Goal: Task Accomplishment & Management: Manage account settings

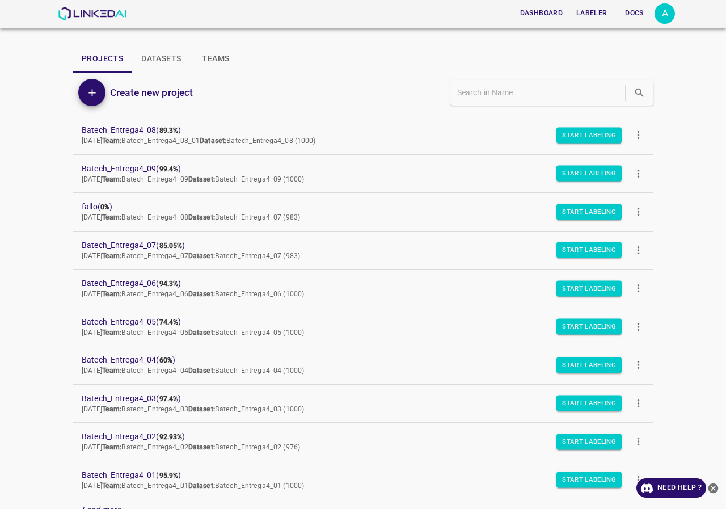
scroll to position [227, 0]
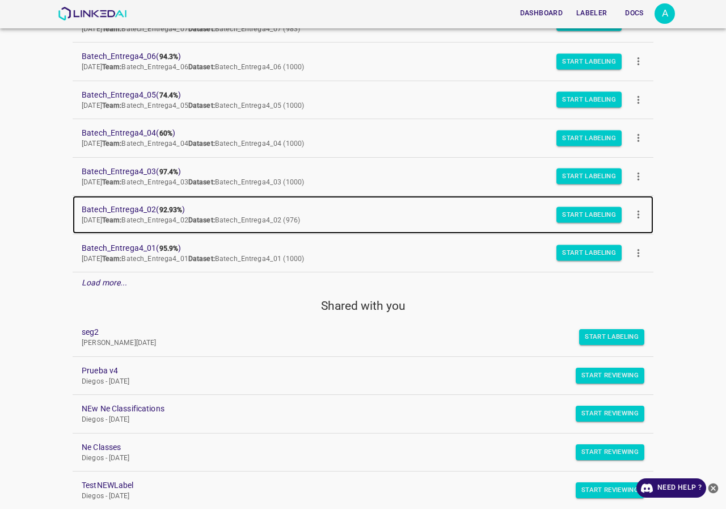
drag, startPoint x: 140, startPoint y: 205, endPoint x: 174, endPoint y: 212, distance: 35.2
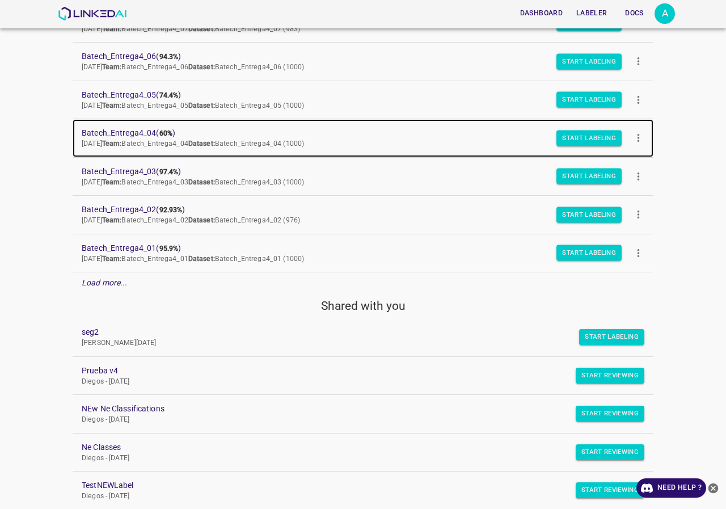
drag, startPoint x: 139, startPoint y: 130, endPoint x: 146, endPoint y: 130, distance: 6.8
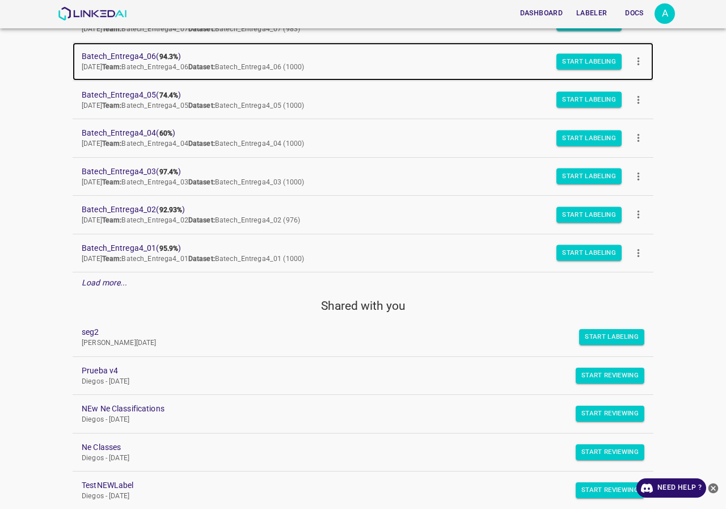
scroll to position [57, 0]
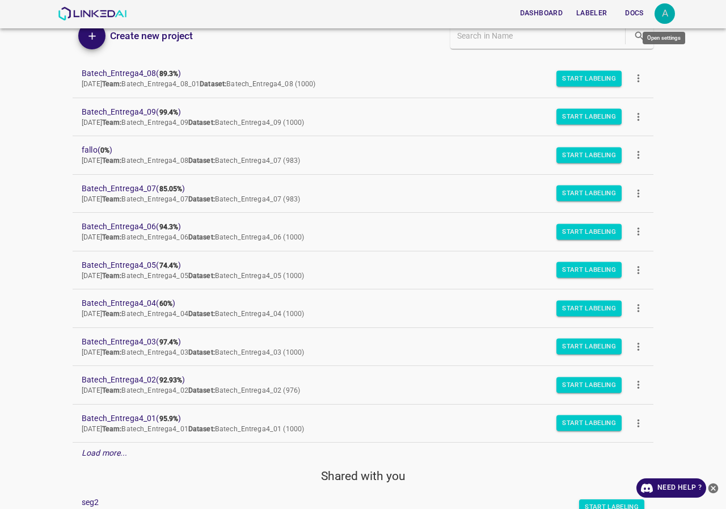
click at [667, 10] on div "A" at bounding box center [665, 13] width 20 height 20
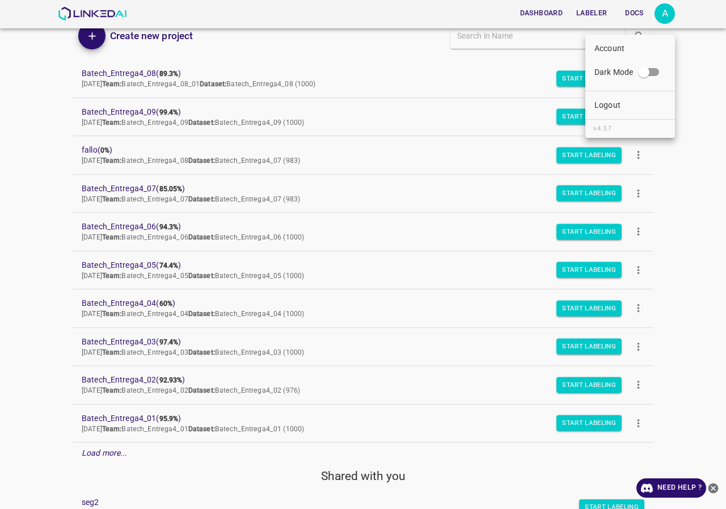
click at [0, 125] on div at bounding box center [363, 254] width 726 height 509
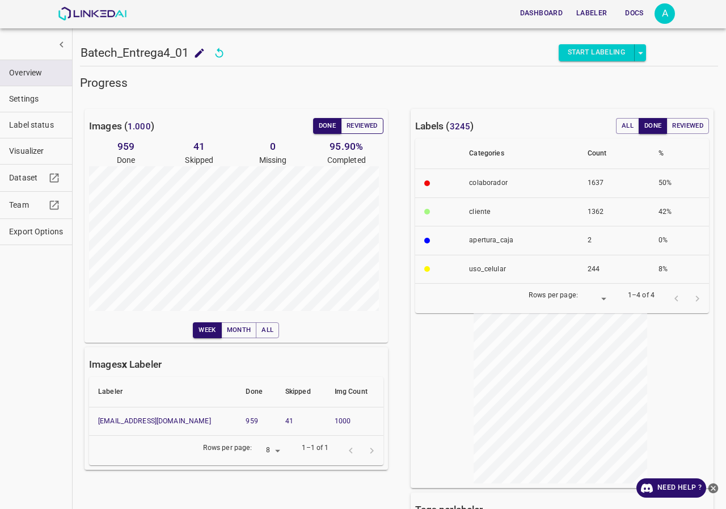
click at [360, 127] on button "Reviewed" at bounding box center [362, 126] width 43 height 16
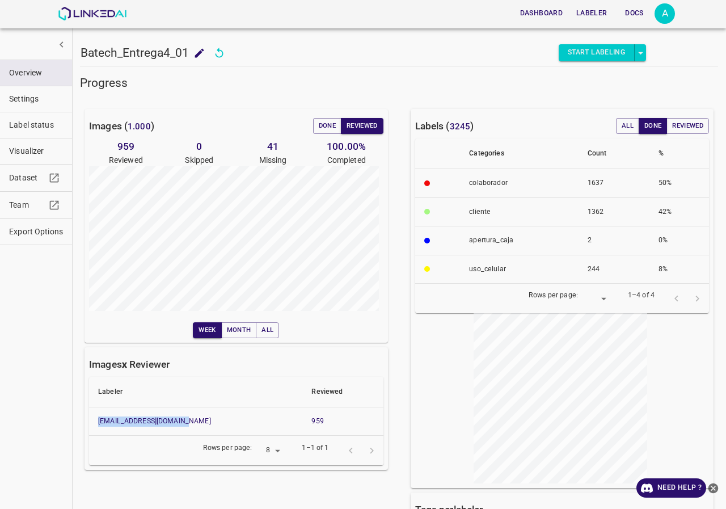
drag, startPoint x: 192, startPoint y: 419, endPoint x: 95, endPoint y: 422, distance: 97.0
click at [95, 422] on th "angelamar0593@gmail.com" at bounding box center [195, 421] width 213 height 29
copy link "angelamar0593@gmail.com"
click at [327, 125] on button "Done" at bounding box center [327, 126] width 28 height 16
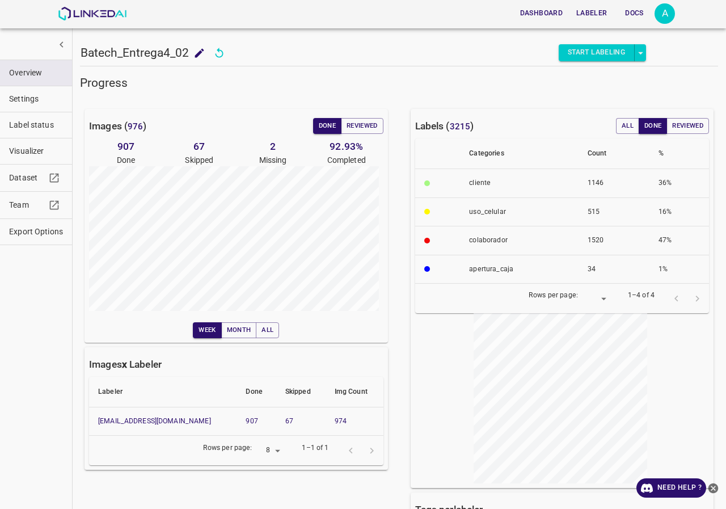
click at [235, 86] on h5 "Progress" at bounding box center [399, 83] width 638 height 16
click at [353, 126] on button "Reviewed" at bounding box center [362, 126] width 43 height 16
click at [326, 126] on button "Done" at bounding box center [327, 126] width 28 height 16
click at [369, 124] on button "Reviewed" at bounding box center [362, 126] width 43 height 16
click at [369, 132] on button "Reviewed" at bounding box center [362, 126] width 43 height 16
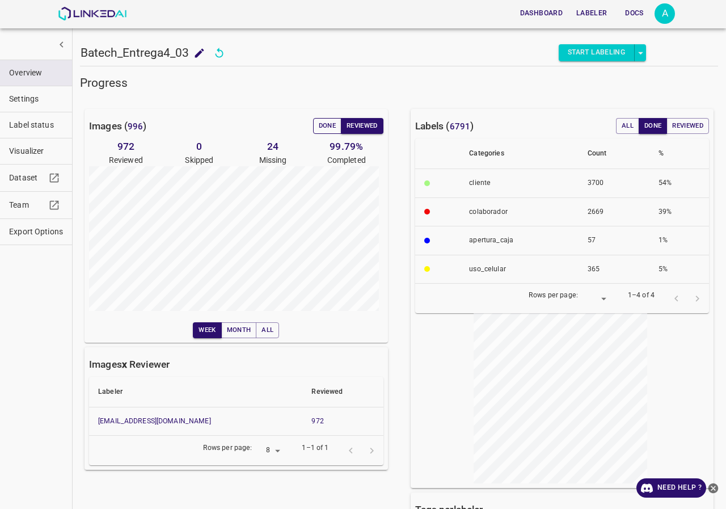
click at [319, 127] on button "Done" at bounding box center [327, 126] width 28 height 16
click at [367, 123] on button "Reviewed" at bounding box center [362, 126] width 43 height 16
click at [324, 130] on button "Done" at bounding box center [327, 126] width 28 height 16
click at [356, 134] on div "Images ( 1.000 ) Done Reviewed 974 Done 22 Skipped 4 Missing 97.40 % Completed …" at bounding box center [237, 226] width 304 height 234
click at [356, 130] on button "Reviewed" at bounding box center [362, 126] width 43 height 16
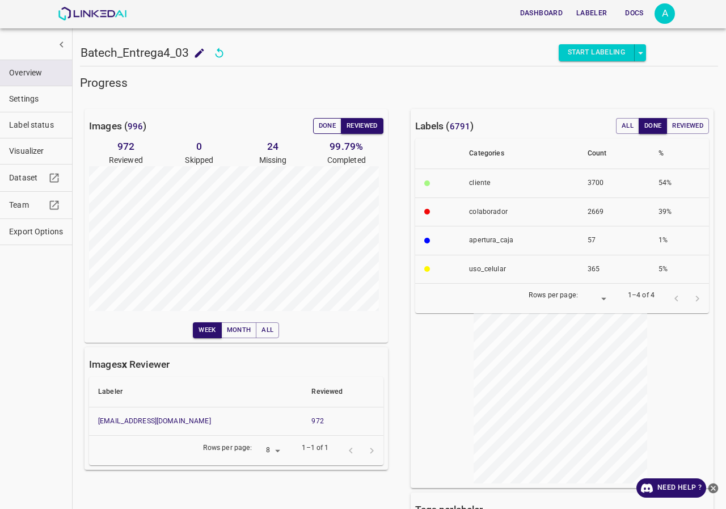
click at [331, 125] on button "Done" at bounding box center [327, 126] width 28 height 16
click at [359, 127] on button "Reviewed" at bounding box center [362, 126] width 43 height 16
click at [317, 124] on button "Done" at bounding box center [327, 126] width 28 height 16
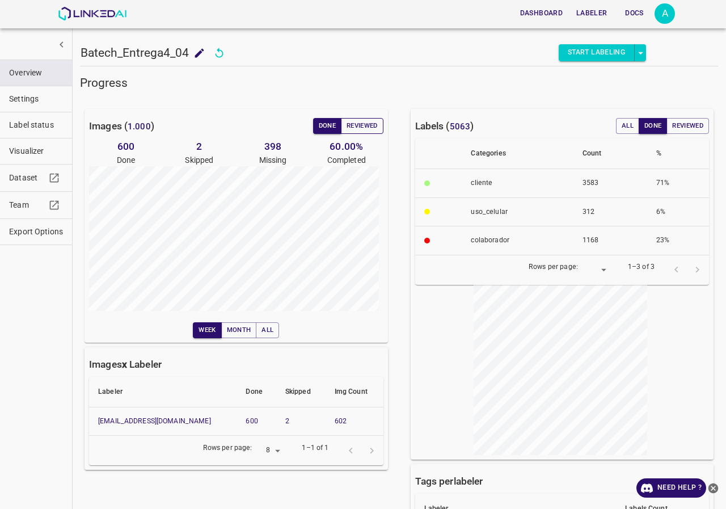
click at [363, 126] on button "Reviewed" at bounding box center [362, 126] width 43 height 16
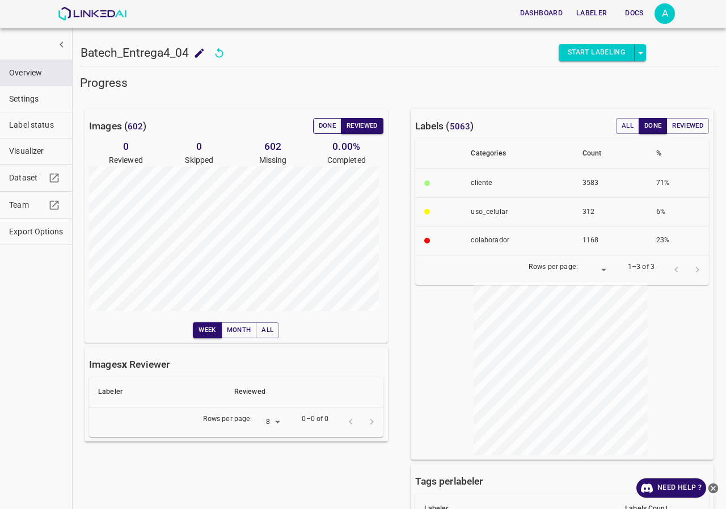
click at [324, 124] on button "Done" at bounding box center [327, 126] width 28 height 16
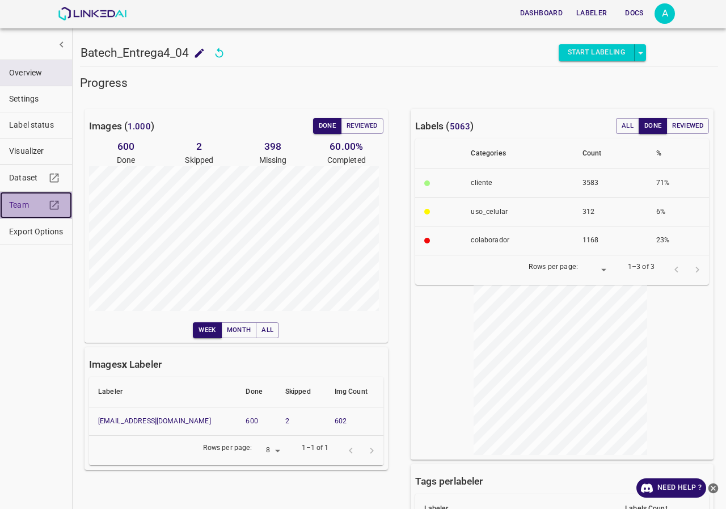
click at [22, 203] on span "Team" at bounding box center [27, 205] width 36 height 12
click at [356, 124] on button "Reviewed" at bounding box center [362, 126] width 43 height 16
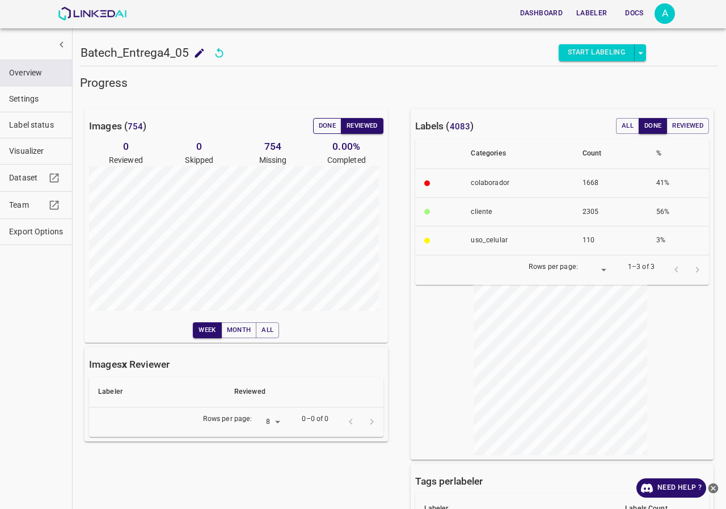
click at [319, 121] on button "Done" at bounding box center [327, 126] width 28 height 16
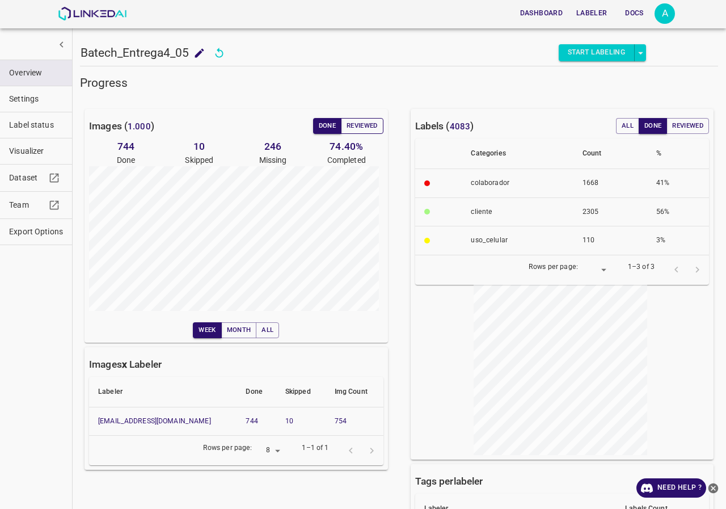
click at [362, 124] on button "Reviewed" at bounding box center [362, 126] width 43 height 16
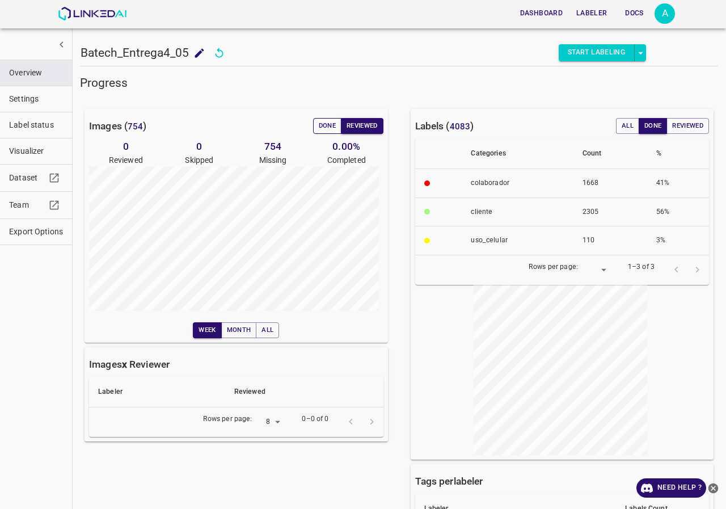
click at [324, 128] on button "Done" at bounding box center [327, 126] width 28 height 16
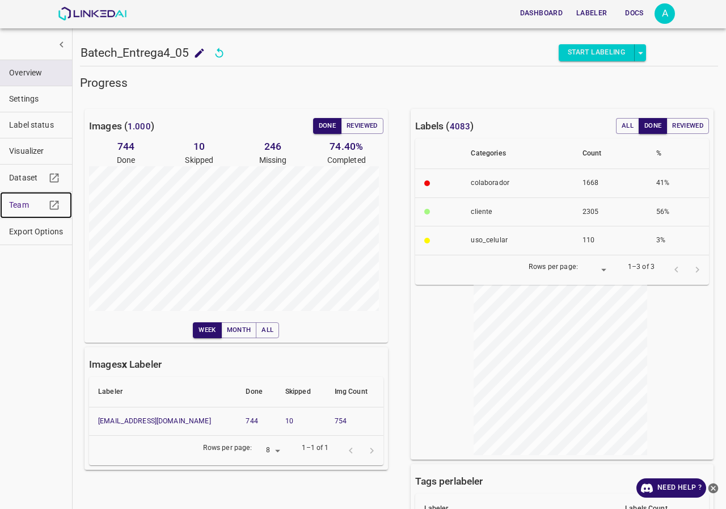
click at [24, 207] on span "Team" at bounding box center [27, 205] width 36 height 12
click at [364, 131] on button "Reviewed" at bounding box center [362, 126] width 43 height 16
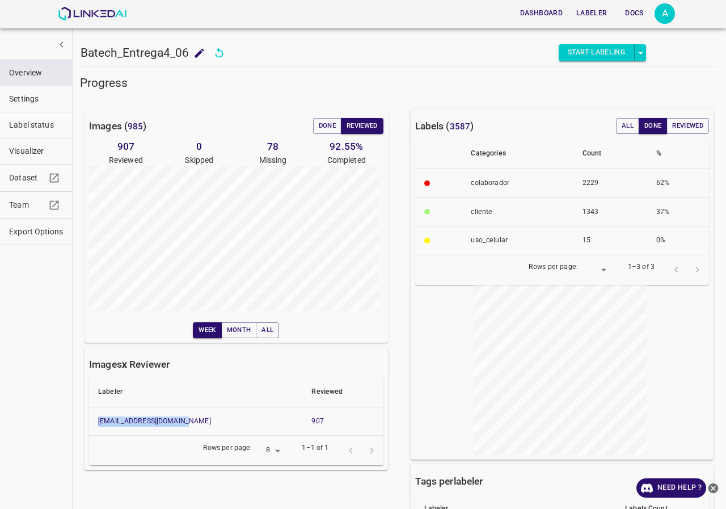
drag, startPoint x: 196, startPoint y: 421, endPoint x: 98, endPoint y: 417, distance: 98.8
click at [98, 417] on th "[EMAIL_ADDRESS][DOMAIN_NAME]" at bounding box center [195, 421] width 213 height 29
copy link "[EMAIL_ADDRESS][DOMAIN_NAME]"
click at [321, 133] on button "Done" at bounding box center [327, 126] width 28 height 16
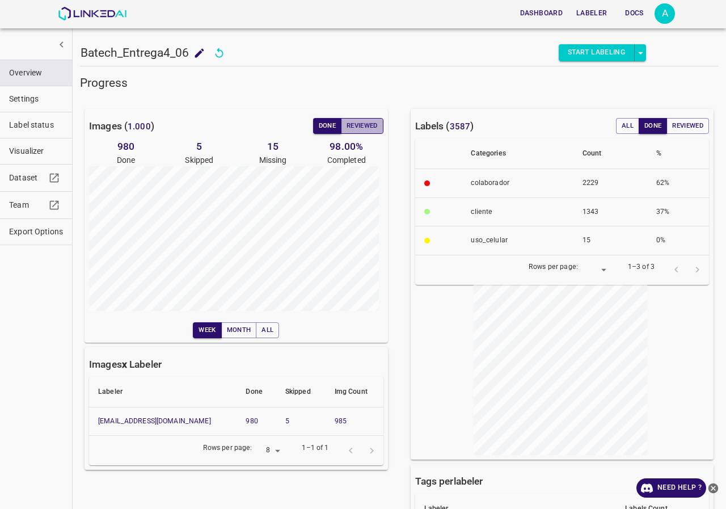
click at [361, 122] on button "Reviewed" at bounding box center [362, 126] width 43 height 16
click at [334, 129] on button "Done" at bounding box center [327, 126] width 28 height 16
click at [347, 127] on button "Reviewed" at bounding box center [362, 126] width 43 height 16
click at [328, 124] on button "Done" at bounding box center [327, 126] width 28 height 16
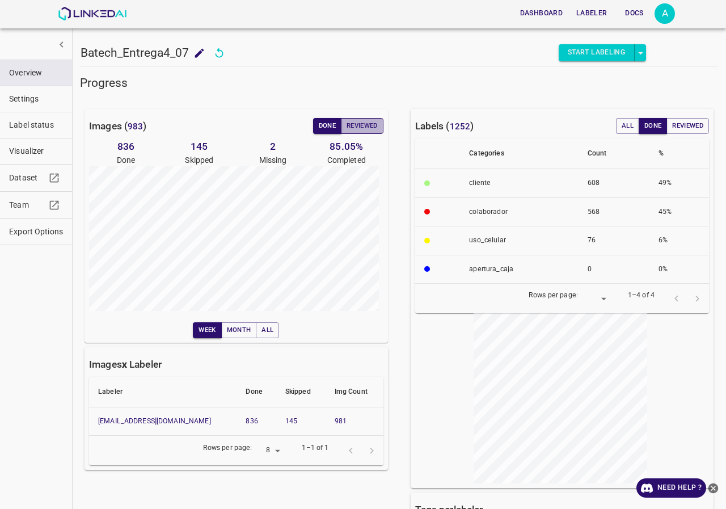
click at [362, 121] on button "Reviewed" at bounding box center [362, 126] width 43 height 16
click at [315, 133] on button "Done" at bounding box center [327, 126] width 28 height 16
click at [359, 125] on button "Reviewed" at bounding box center [362, 126] width 43 height 16
click at [326, 121] on button "Done" at bounding box center [327, 126] width 28 height 16
click at [363, 124] on button "Reviewed" at bounding box center [362, 126] width 43 height 16
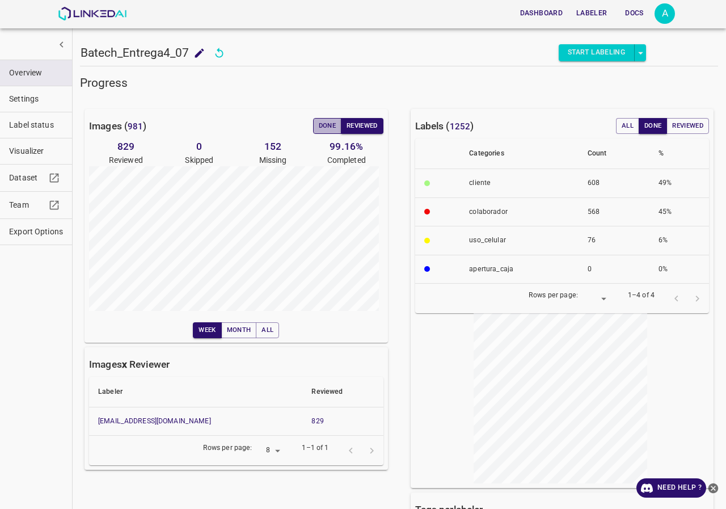
click at [320, 126] on button "Done" at bounding box center [327, 126] width 28 height 16
click at [360, 127] on button "Reviewed" at bounding box center [362, 126] width 43 height 16
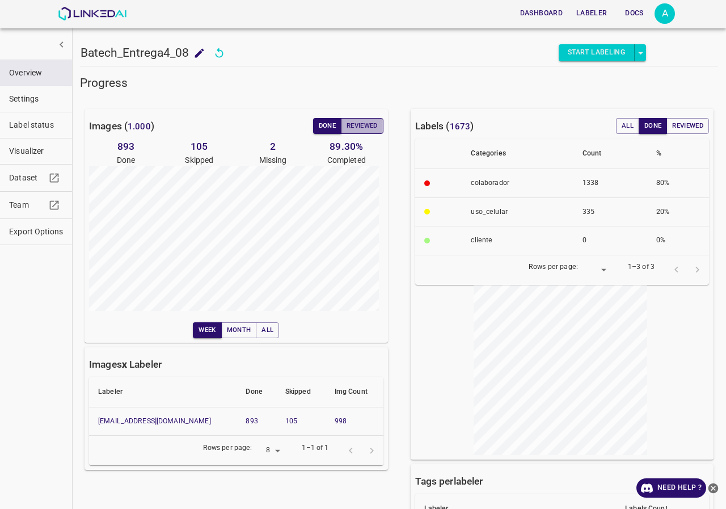
click at [345, 120] on button "Reviewed" at bounding box center [362, 126] width 43 height 16
click at [322, 119] on button "Done" at bounding box center [327, 126] width 28 height 16
click at [373, 129] on button "Reviewed" at bounding box center [362, 126] width 43 height 16
click at [341, 128] on button "Reviewed" at bounding box center [362, 126] width 43 height 16
click at [324, 128] on button "Done" at bounding box center [327, 126] width 28 height 16
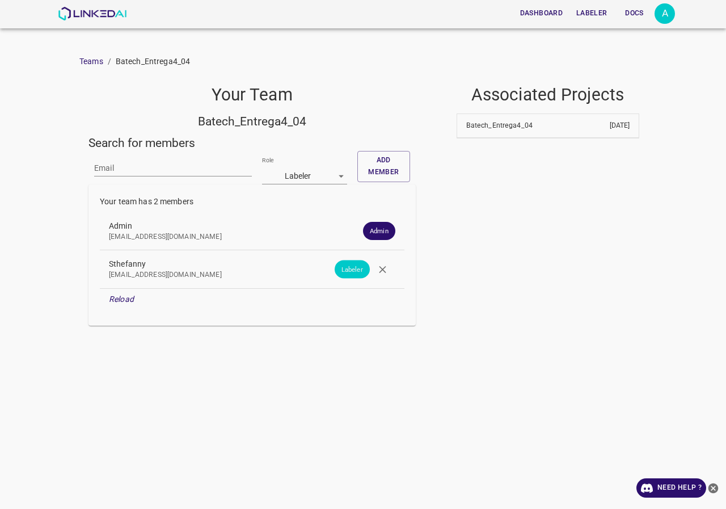
click at [115, 172] on input "Email" at bounding box center [173, 168] width 158 height 16
paste input "1522227d-f214-4f9f-b9ab-c94b5571b2be"
type input "1522227d-f214-4f9f-b9ab-c94b5571b2be"
paste input "[EMAIL_ADDRESS][DOMAIN_NAME]"
type input "[EMAIL_ADDRESS][DOMAIN_NAME]"
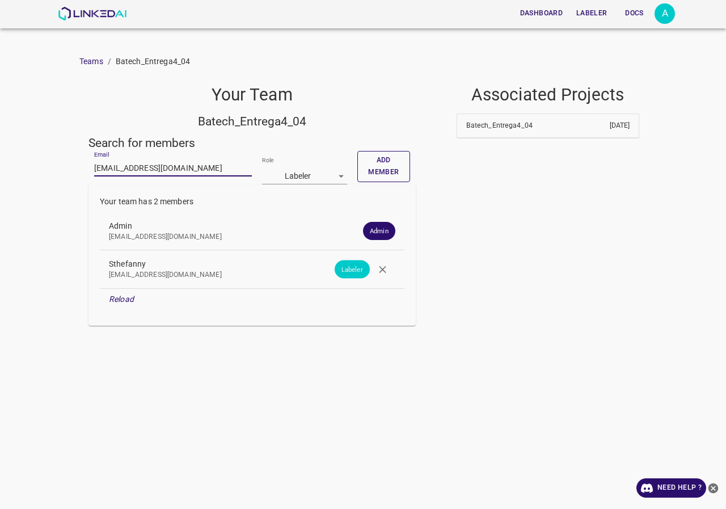
click at [381, 159] on button "Add member" at bounding box center [383, 166] width 53 height 31
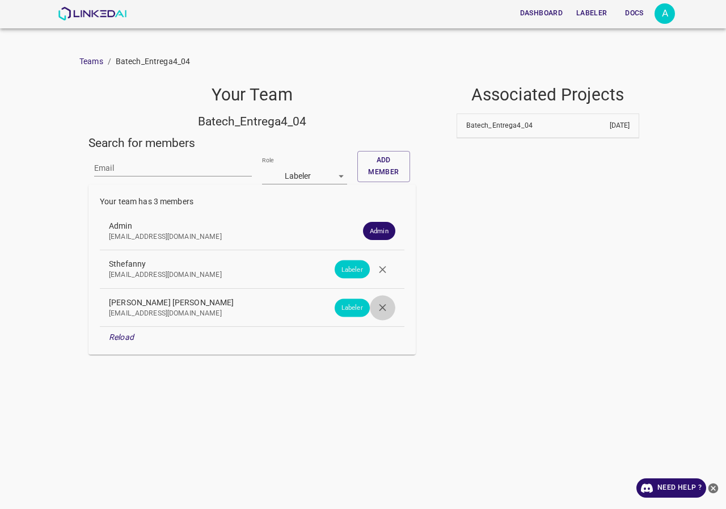
click at [379, 306] on icon "button" at bounding box center [383, 308] width 12 height 12
click at [334, 179] on body "Dashboard Labeler Docs A Teams / Batech_Entrega4_04 Your Team Batech_Entrega4_0…" at bounding box center [363, 254] width 726 height 509
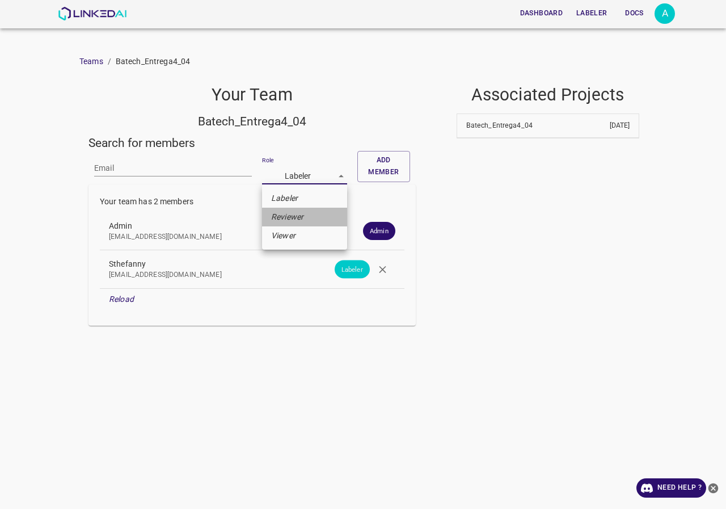
click at [311, 220] on li "Reviewer" at bounding box center [304, 217] width 85 height 19
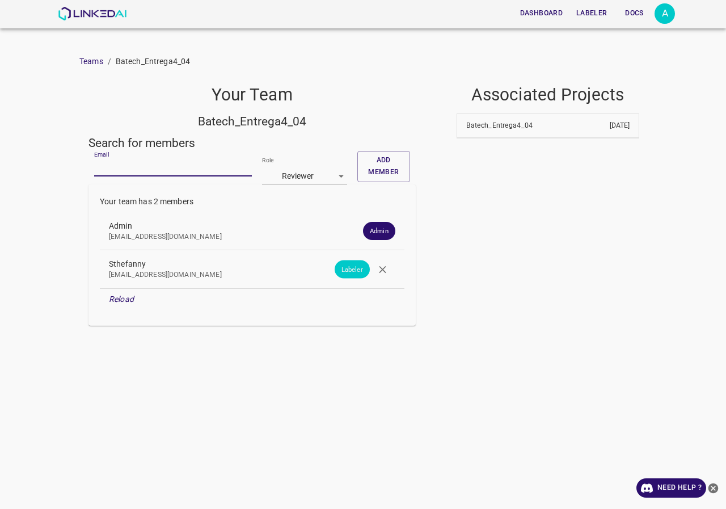
click at [142, 172] on input "Email" at bounding box center [173, 168] width 158 height 16
paste input "[EMAIL_ADDRESS][DOMAIN_NAME]"
type input "[EMAIL_ADDRESS][DOMAIN_NAME]"
click at [390, 183] on div "Add member" at bounding box center [383, 167] width 53 height 33
click at [380, 165] on button "Add member" at bounding box center [383, 166] width 53 height 31
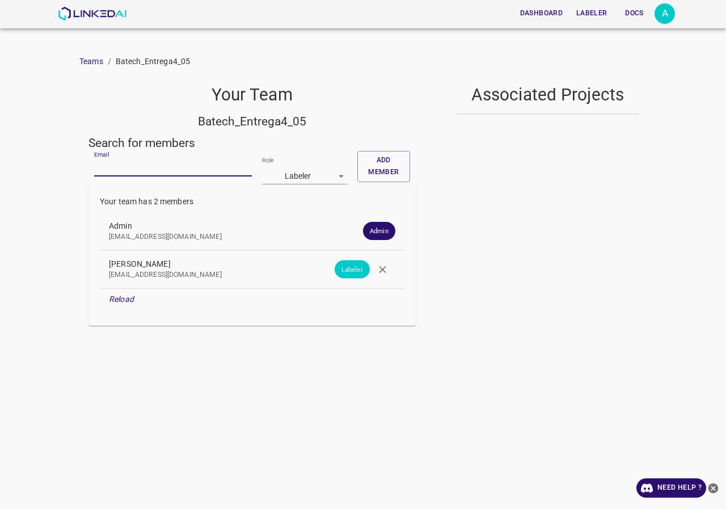
click at [149, 171] on input "Email" at bounding box center [173, 168] width 158 height 16
paste input "[EMAIL_ADDRESS][DOMAIN_NAME]"
type input "[EMAIL_ADDRESS][DOMAIN_NAME]"
click at [297, 169] on body "Dashboard Labeler Docs A Teams / Batech_Entrega4_05 Your Team Batech_Entrega4_0…" at bounding box center [363, 254] width 726 height 509
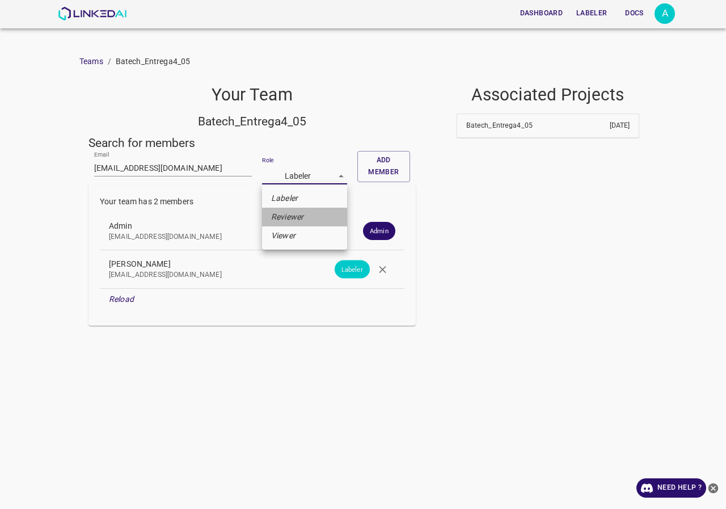
click at [310, 218] on li "Reviewer" at bounding box center [304, 217] width 85 height 19
click at [387, 159] on button "Add member" at bounding box center [383, 166] width 53 height 31
